Goal: Task Accomplishment & Management: Use online tool/utility

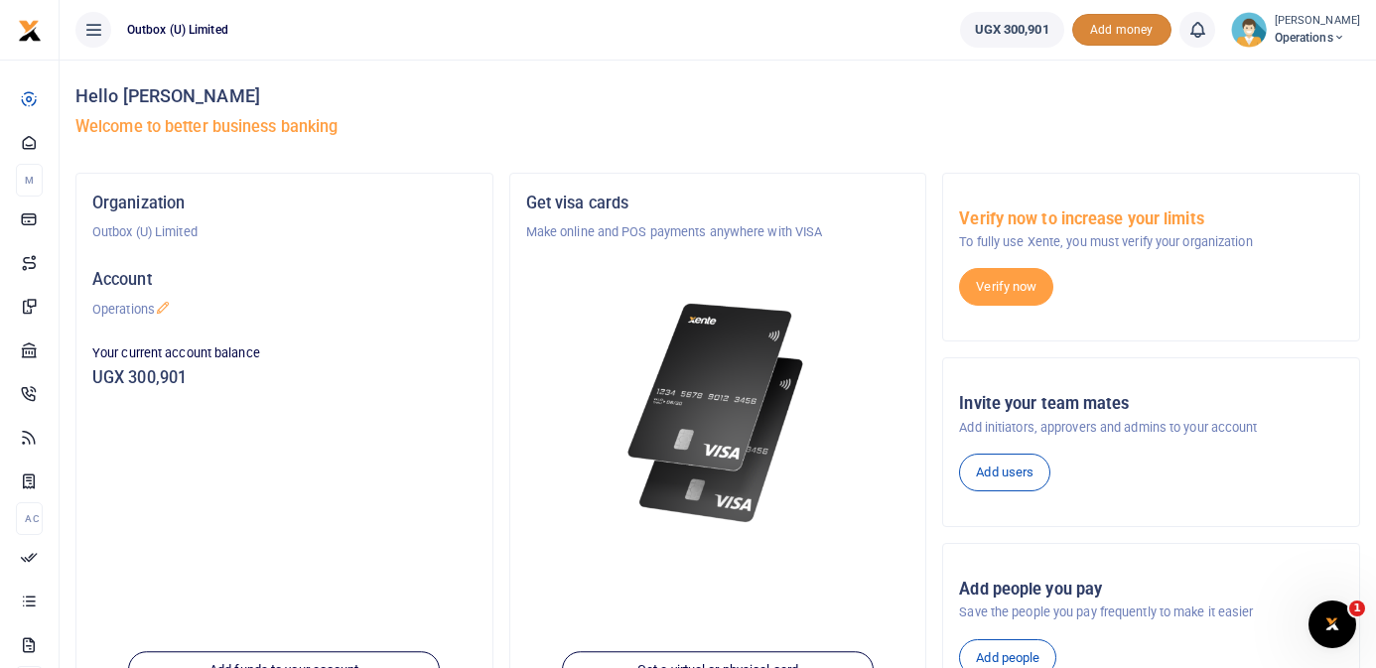
click at [1108, 21] on span "Add money" at bounding box center [1121, 30] width 99 height 33
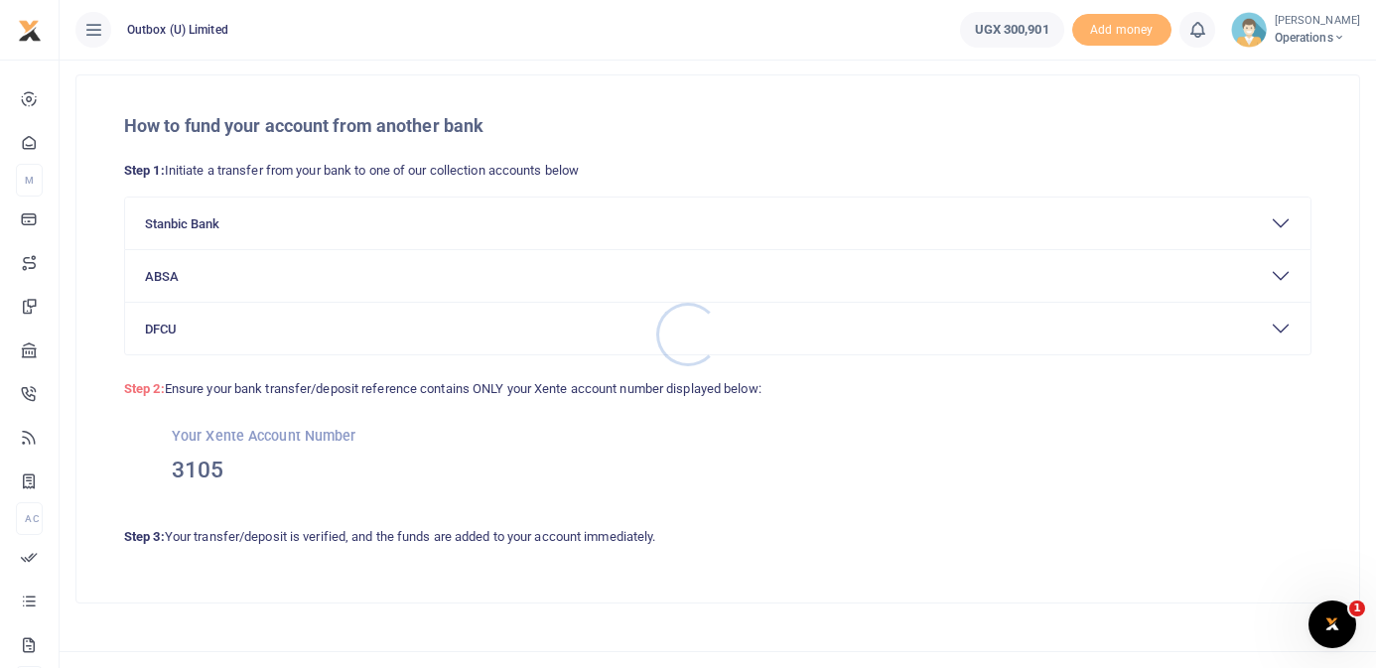
scroll to position [72, 0]
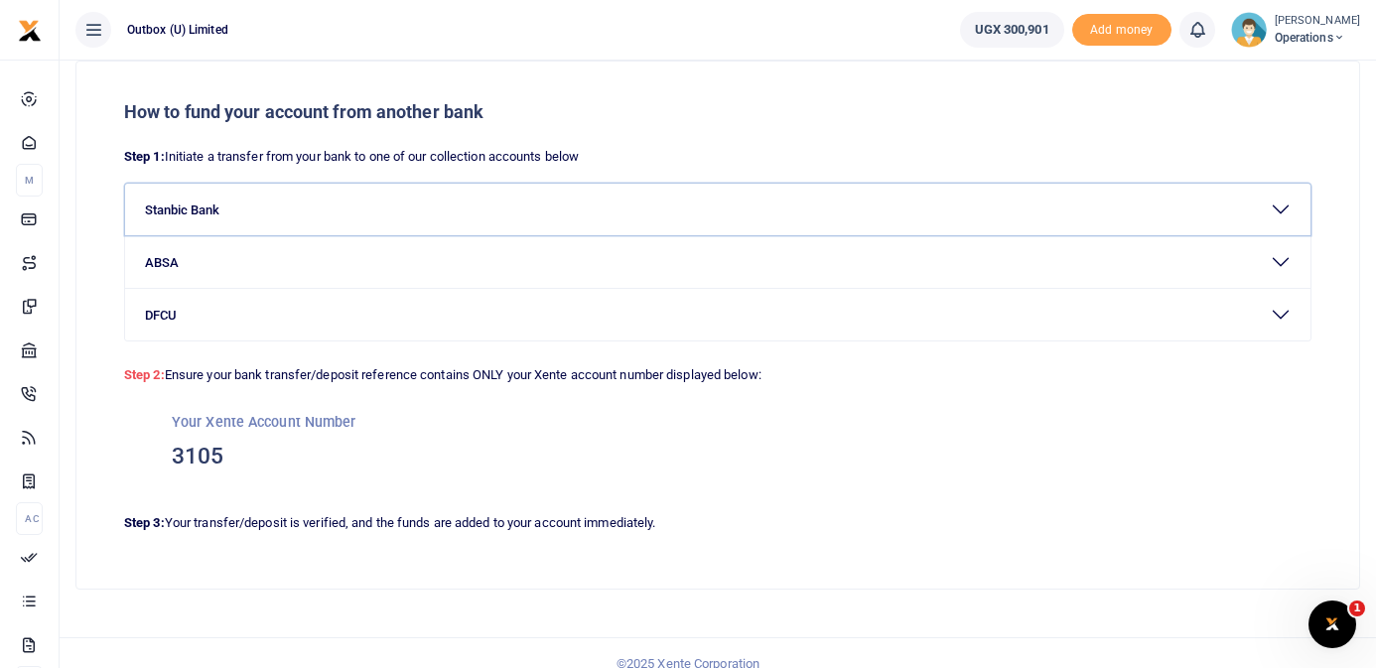
click at [231, 211] on button "Stanbic Bank" at bounding box center [717, 210] width 1185 height 52
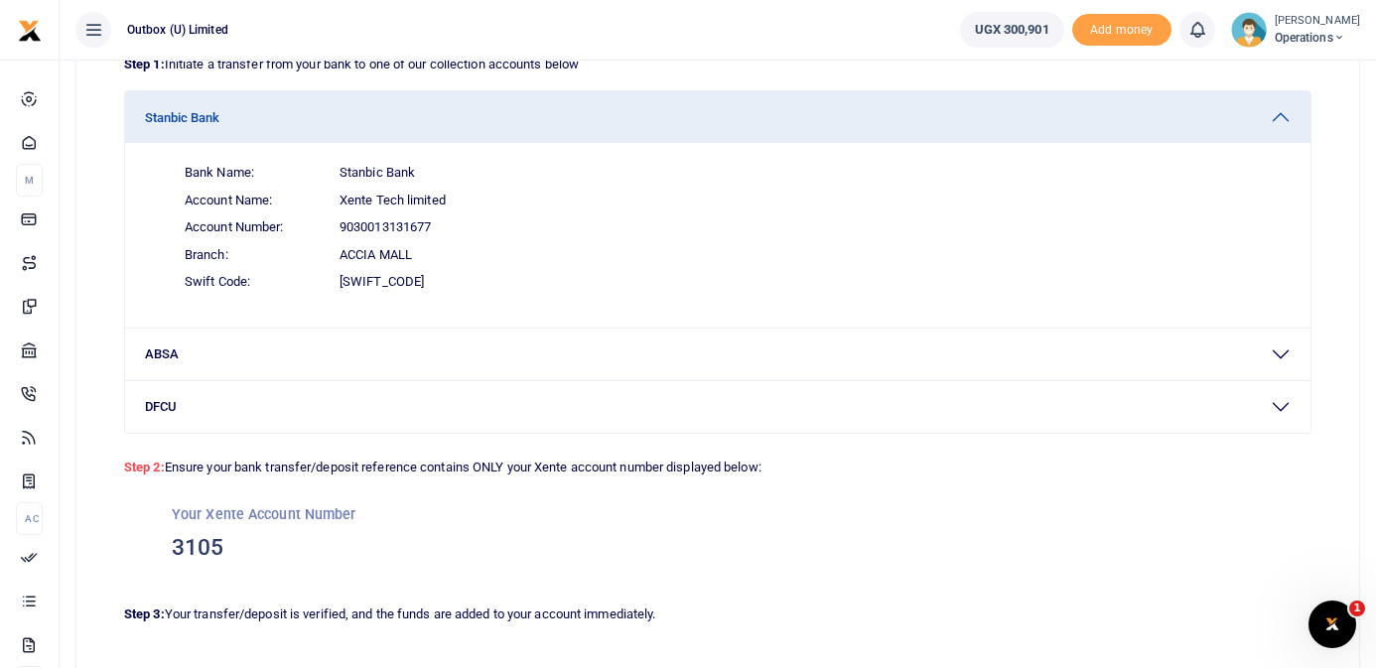
scroll to position [193, 0]
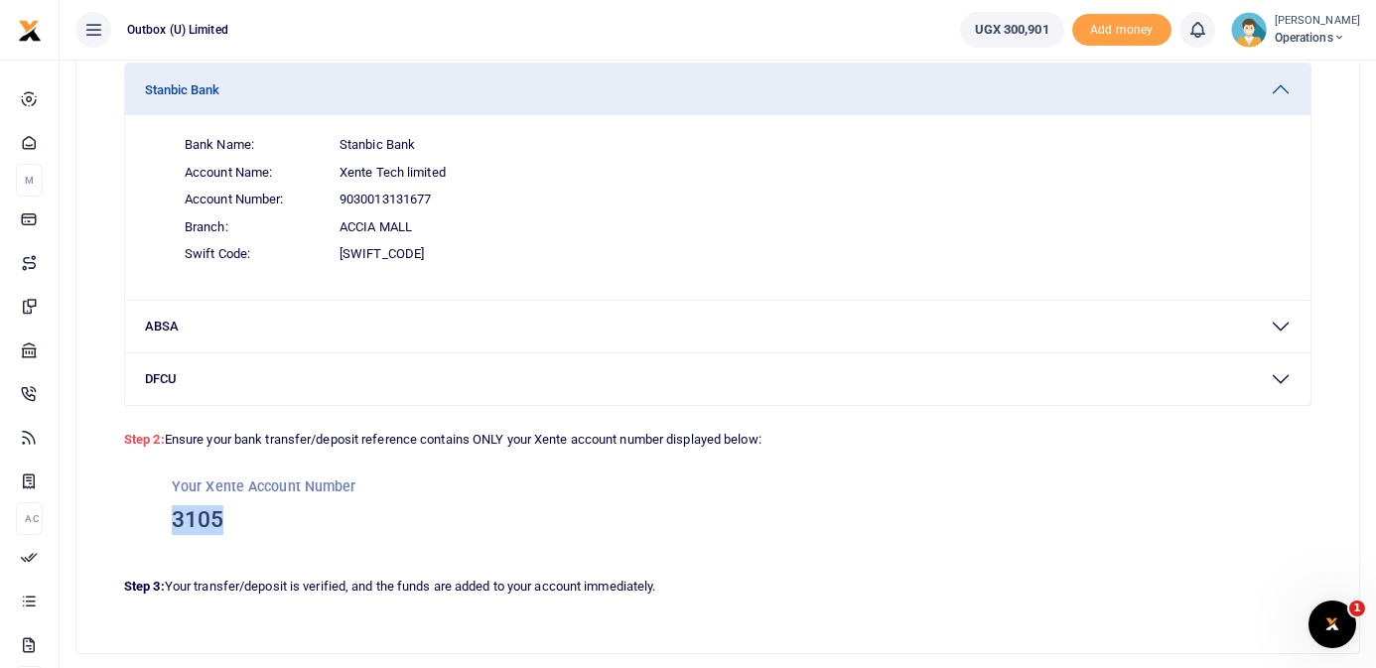
drag, startPoint x: 220, startPoint y: 522, endPoint x: 167, endPoint y: 521, distance: 53.6
click at [167, 521] on div "Your Xente Account Number 3105" at bounding box center [717, 506] width 1187 height 111
copy h3 "3105"
